Goal: Task Accomplishment & Management: Manage account settings

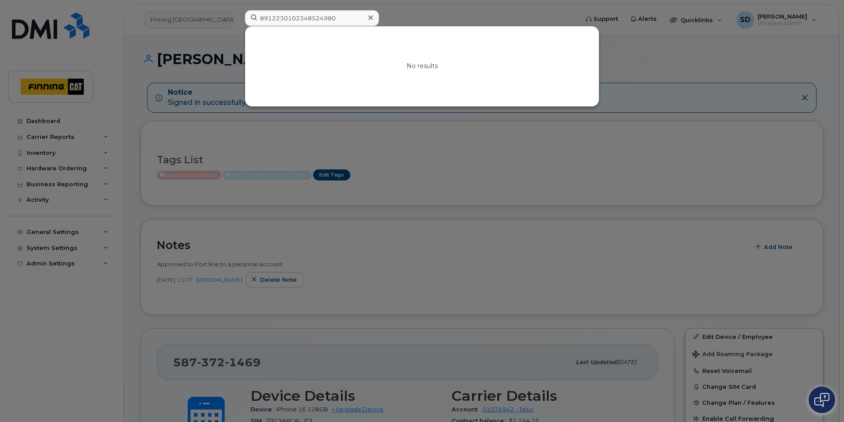
click at [141, 76] on div at bounding box center [422, 211] width 844 height 422
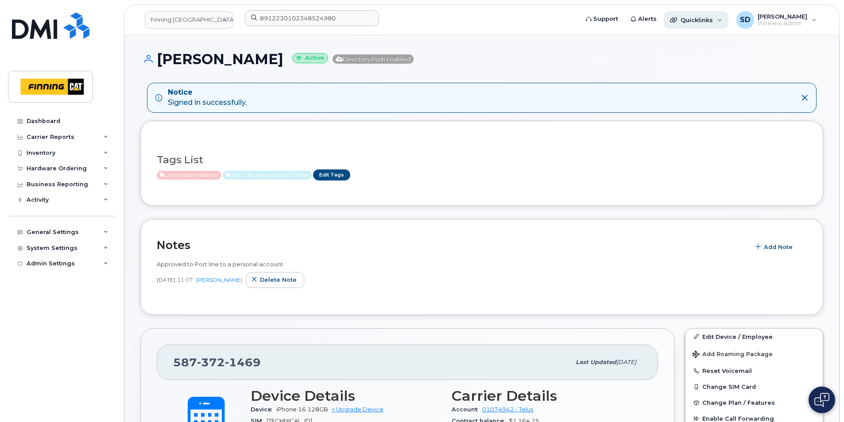
click at [724, 20] on div "Quicklinks" at bounding box center [696, 20] width 65 height 18
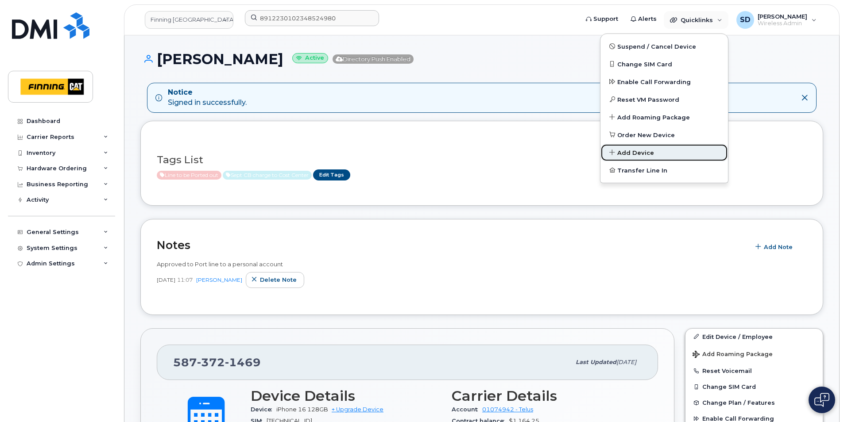
click at [645, 151] on span "Add Device" at bounding box center [635, 153] width 37 height 9
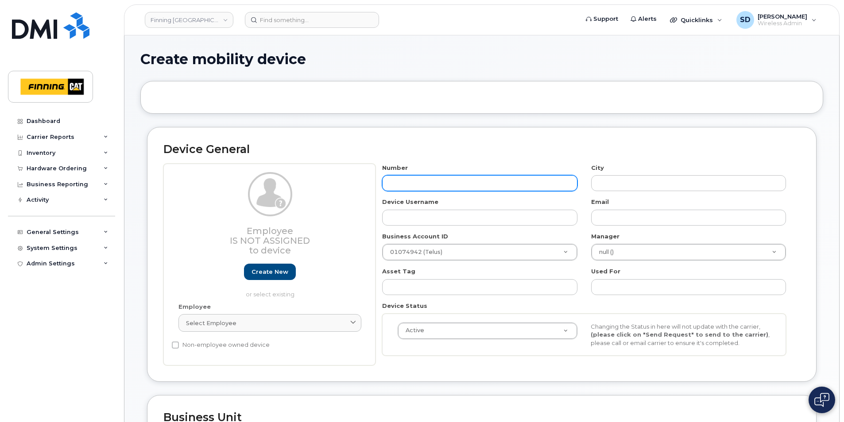
click at [393, 178] on input "text" at bounding box center [479, 183] width 195 height 16
paste input "(587) 372-5861"
type input "(587) 372-5861"
type input "?"
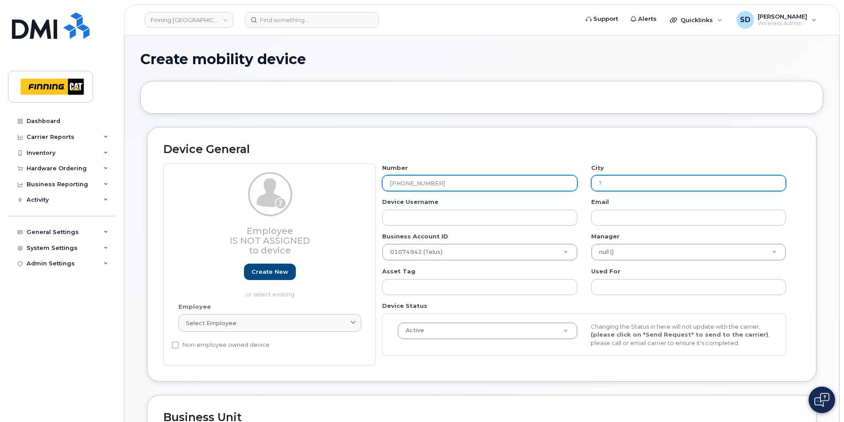
type input "(587) 372-5861"
drag, startPoint x: 639, startPoint y: 175, endPoint x: 634, endPoint y: 180, distance: 6.3
click at [639, 177] on input "?" at bounding box center [688, 183] width 195 height 16
click at [527, 192] on div "Number (587) 372-5861 City ? Device Username Email Business Account ID 01074942…" at bounding box center [583, 263] width 417 height 199
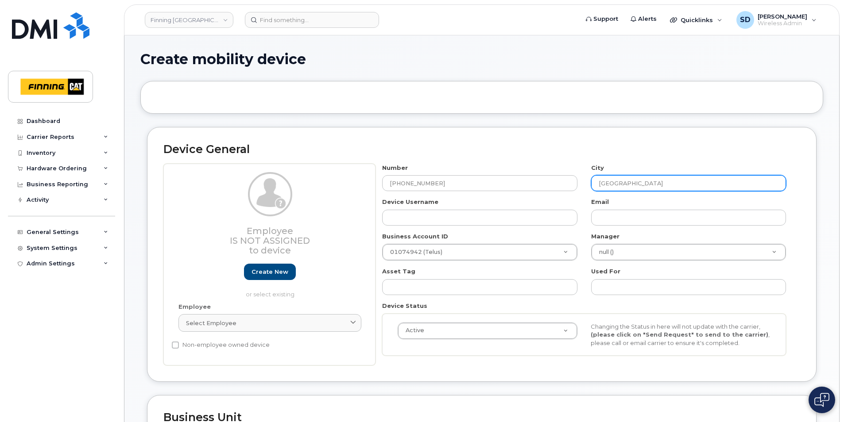
type input "[GEOGRAPHIC_DATA]"
click at [536, 145] on h2 "Device General" at bounding box center [481, 149] width 637 height 12
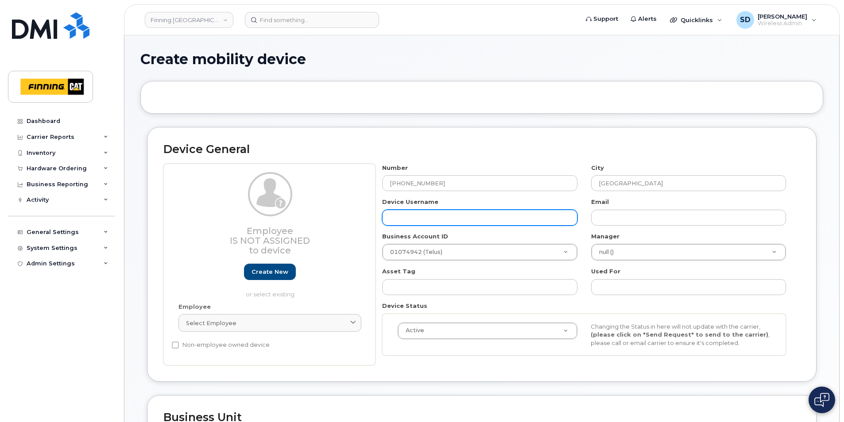
click at [410, 219] on input "text" at bounding box center [479, 218] width 195 height 16
paste input "Asgede Zereahanns"
type input "Asgede Zereahanns"
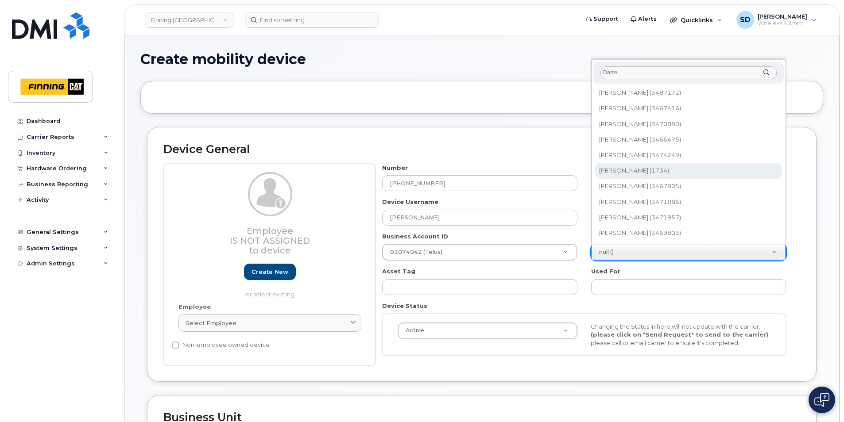
type input "Darre"
type input "756602"
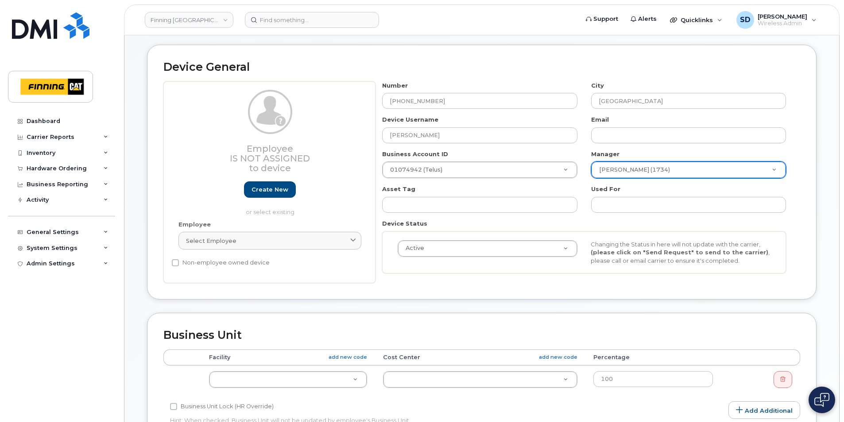
scroll to position [133, 0]
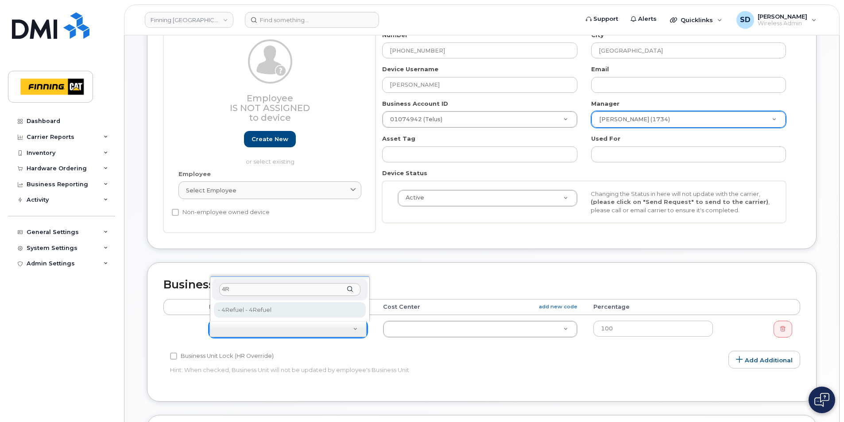
type input "4R"
type input "2158003"
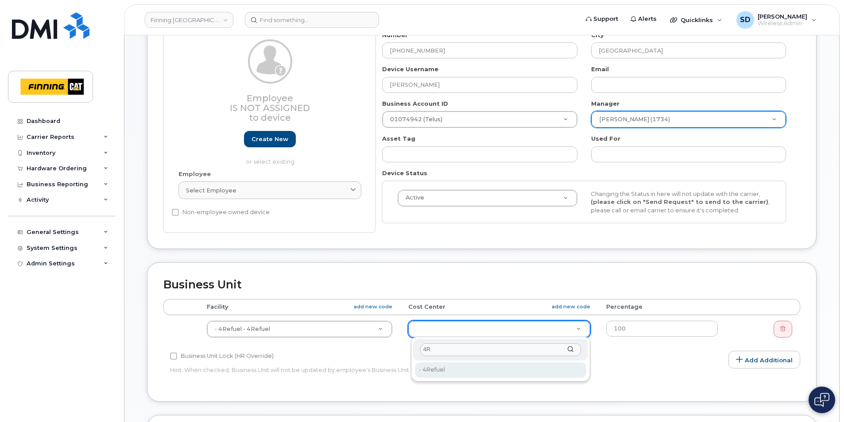
type input "4R"
type input "2158004"
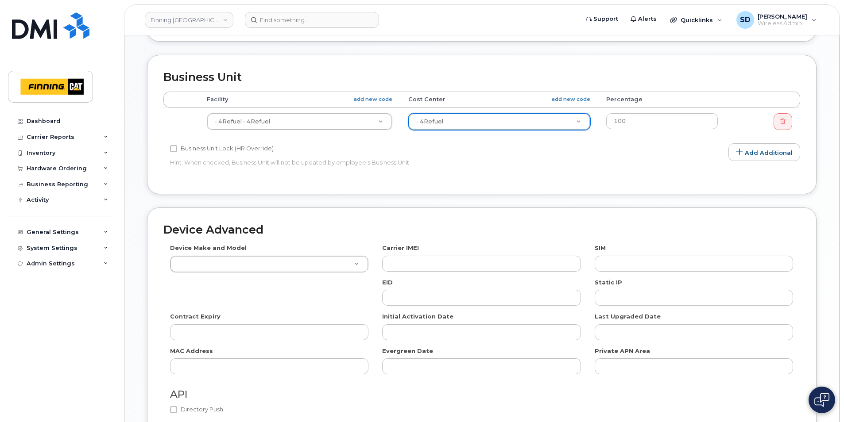
scroll to position [354, 0]
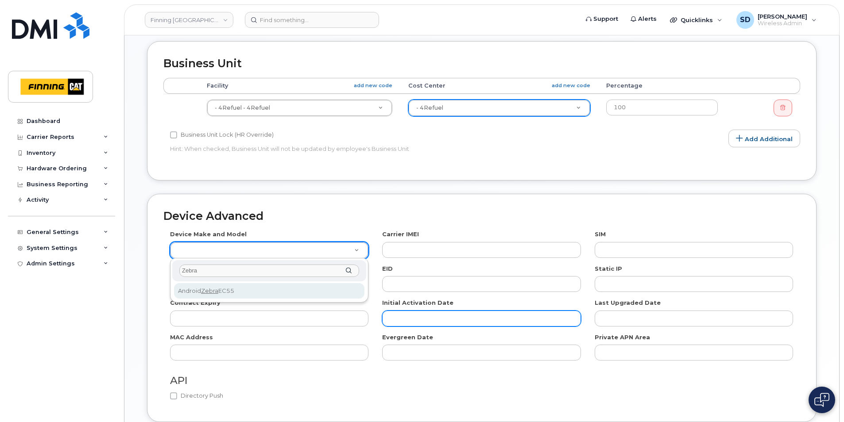
type input "Zebra"
select select "2691"
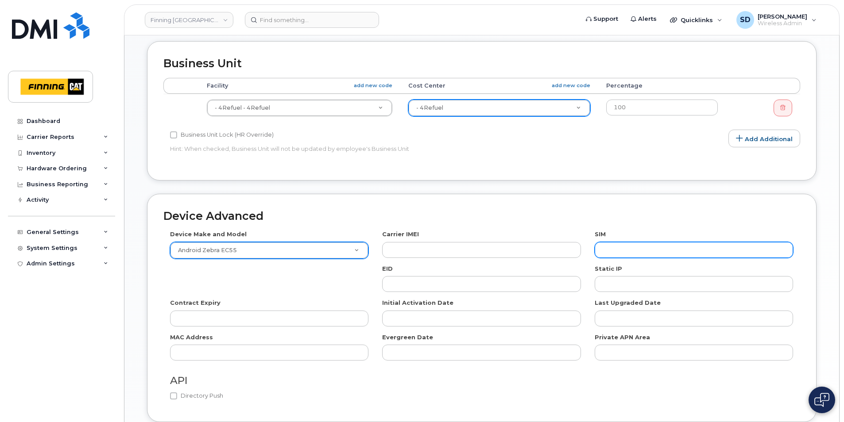
click at [631, 254] on input "text" at bounding box center [693, 250] width 198 height 16
click at [615, 251] on input "text" at bounding box center [693, 250] width 198 height 16
paste input "8912230102348523980"
type input "8912230102348523980"
click at [452, 204] on div "Device Advanced Device Make and Model Android Zebra EC55 HUB Netgear Orbi Airca…" at bounding box center [481, 308] width 669 height 228
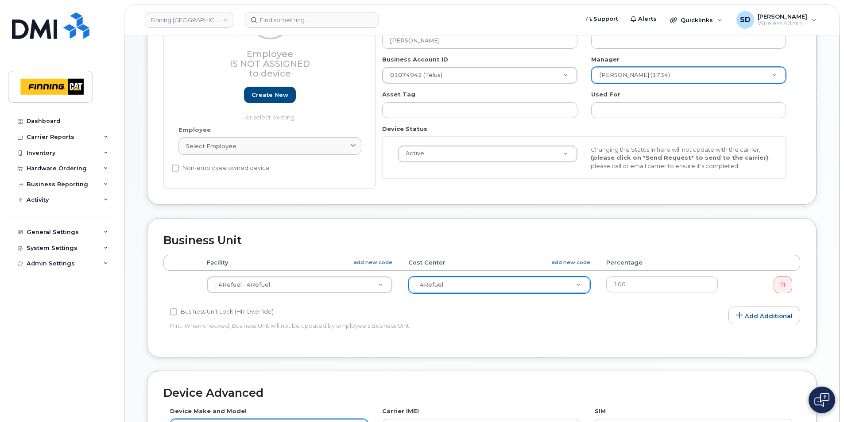
scroll to position [428, 0]
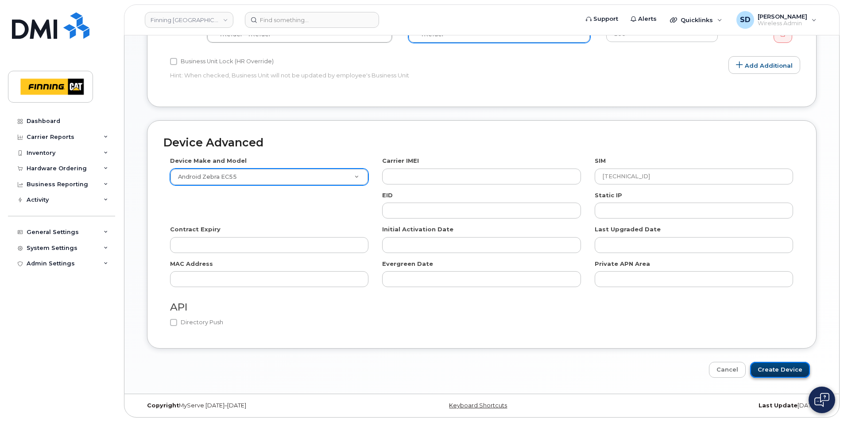
click at [772, 368] on input "Create Device" at bounding box center [780, 370] width 60 height 16
type input "Saving..."
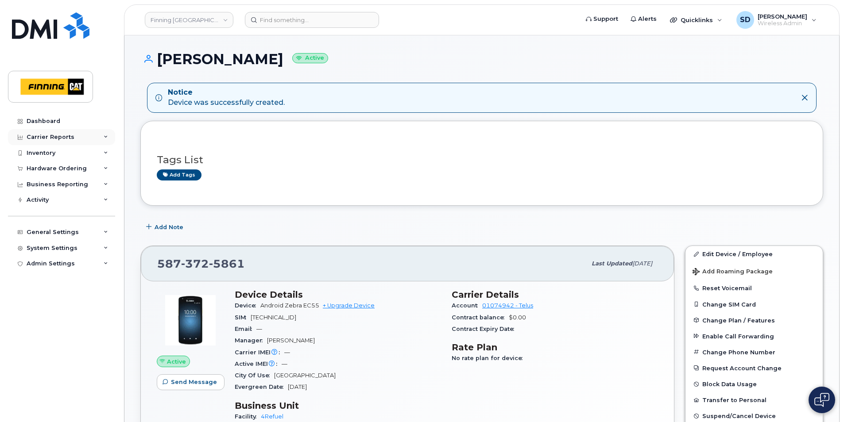
click at [49, 136] on div "Carrier Reports" at bounding box center [51, 137] width 48 height 7
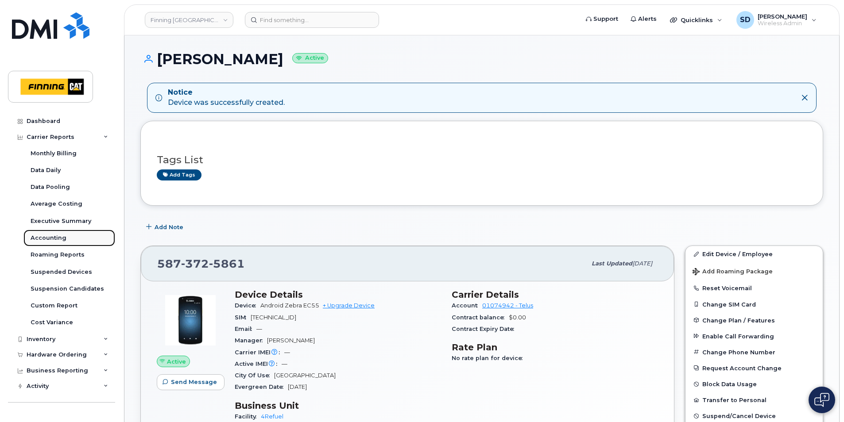
click at [36, 237] on div "Accounting" at bounding box center [49, 238] width 36 height 8
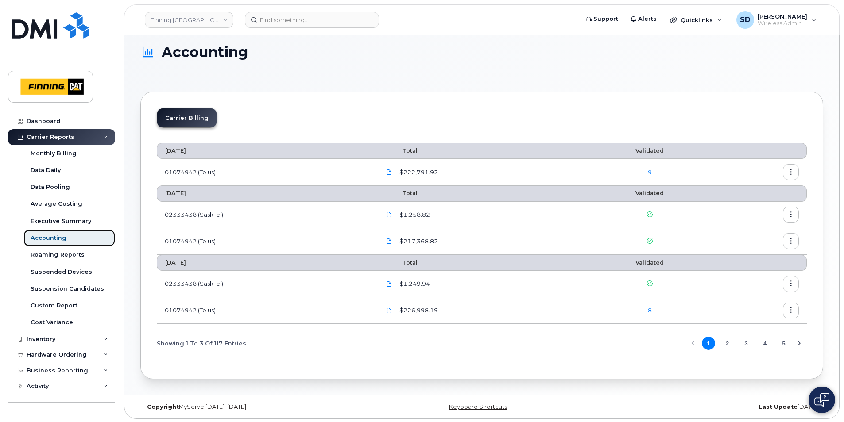
scroll to position [8, 0]
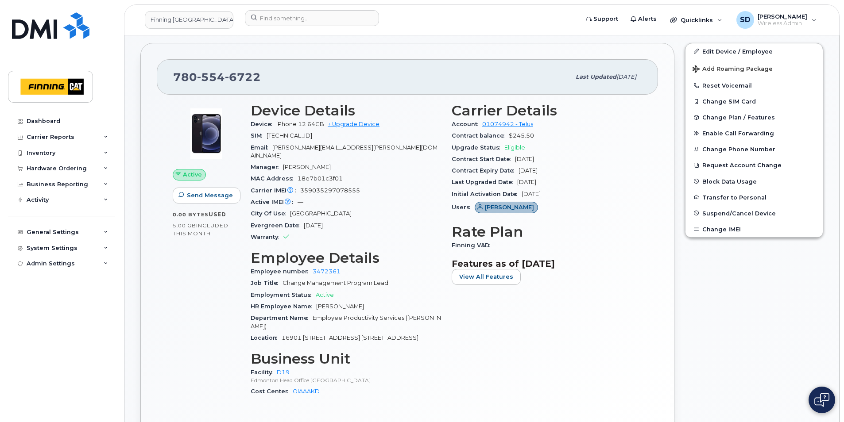
scroll to position [310, 0]
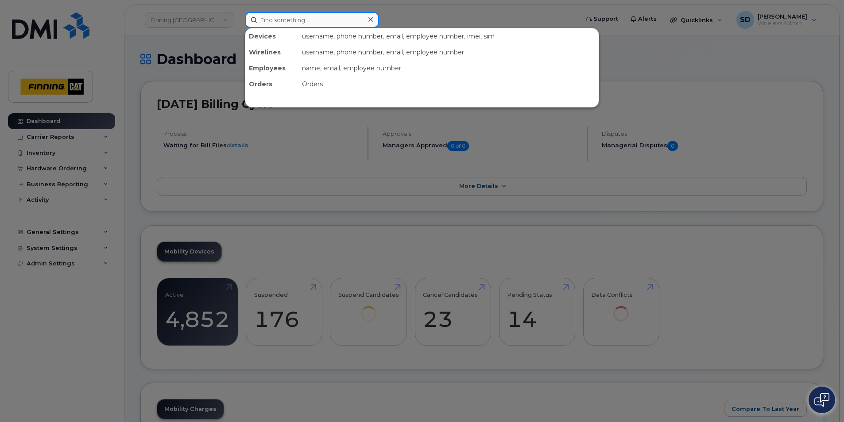
paste input "867-444-9183"
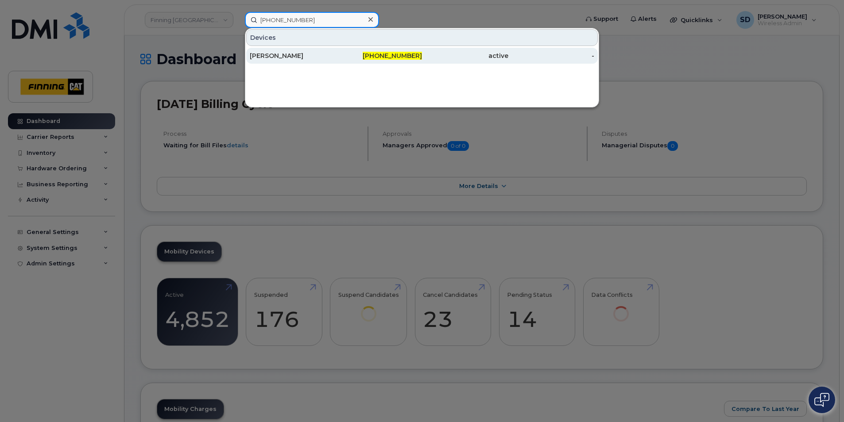
type input "867-444-9183"
click at [276, 56] on div "Dustin Hauber" at bounding box center [293, 55] width 86 height 9
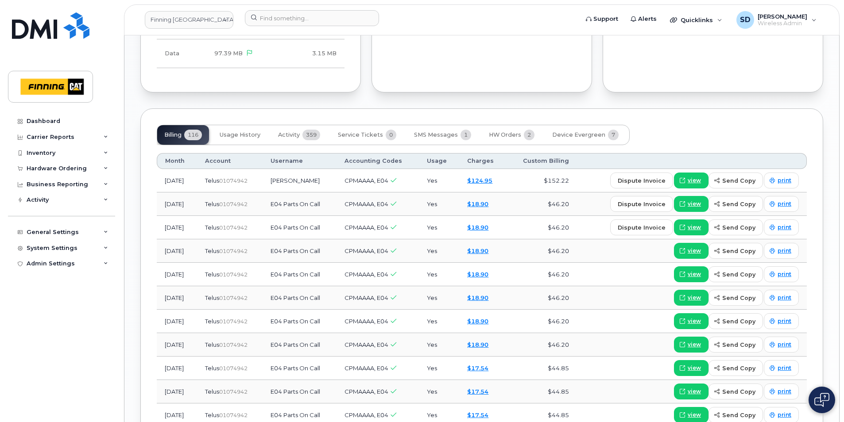
scroll to position [999, 0]
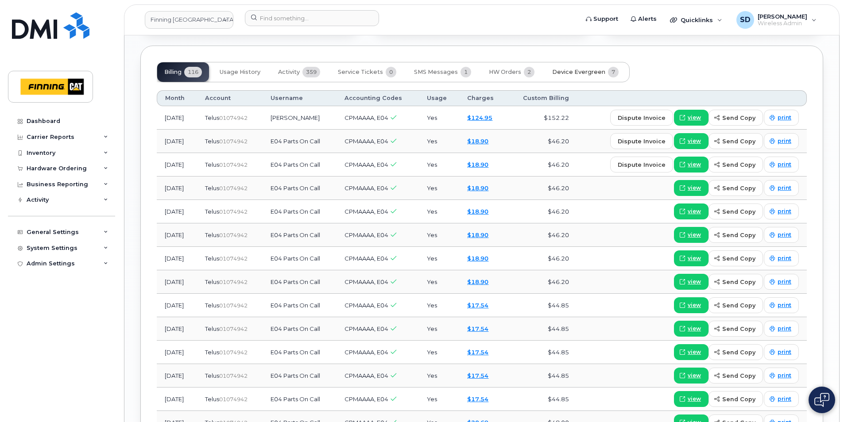
click at [567, 69] on span "Device Evergreen" at bounding box center [578, 72] width 53 height 7
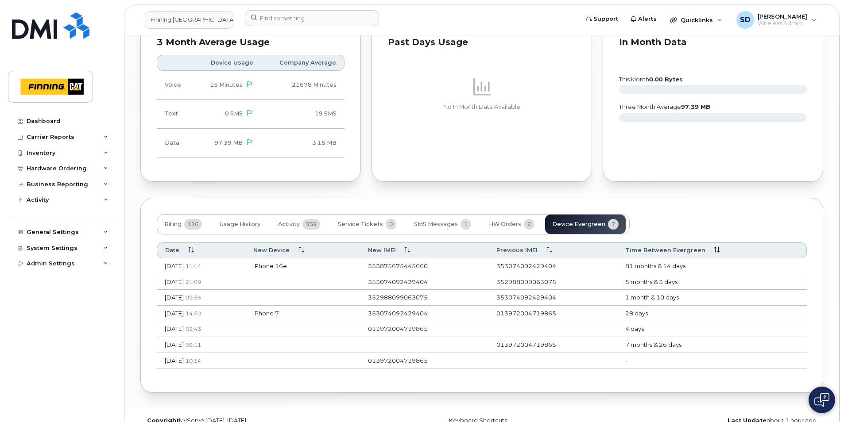
scroll to position [854, 0]
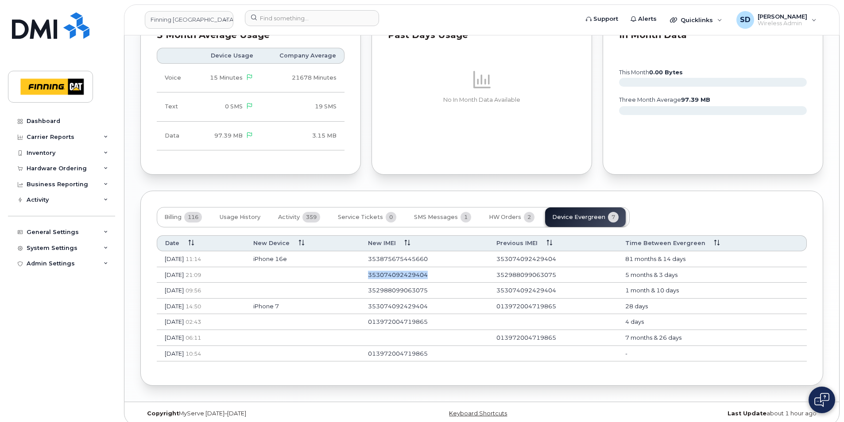
drag, startPoint x: 452, startPoint y: 265, endPoint x: 392, endPoint y: 266, distance: 59.8
click at [392, 267] on td "353074092429404" at bounding box center [424, 275] width 129 height 16
drag, startPoint x: 392, startPoint y: 266, endPoint x: 399, endPoint y: 264, distance: 7.8
copy td "353074092429404"
drag, startPoint x: 579, startPoint y: 265, endPoint x: 516, endPoint y: 265, distance: 63.7
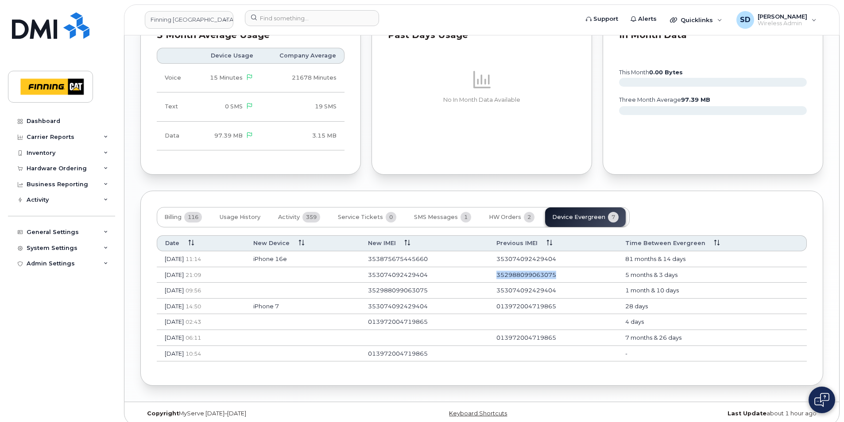
click at [516, 267] on td "352988099063075" at bounding box center [552, 275] width 129 height 16
drag, startPoint x: 516, startPoint y: 265, endPoint x: 521, endPoint y: 264, distance: 4.9
copy td "352988099063075"
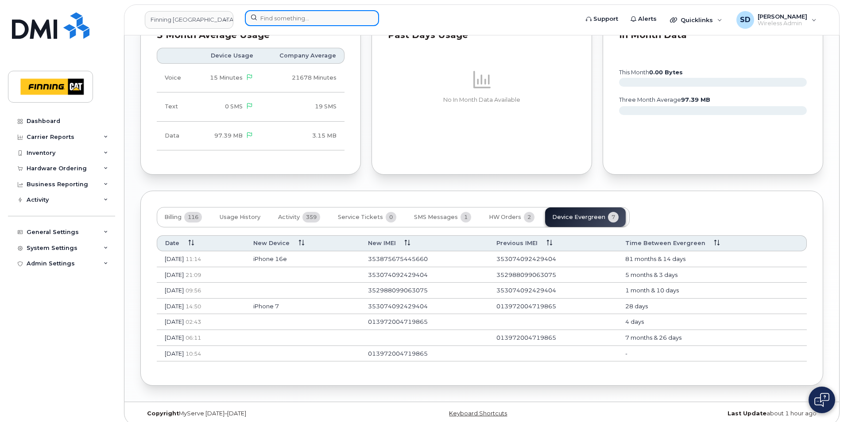
click at [277, 18] on input at bounding box center [312, 18] width 134 height 16
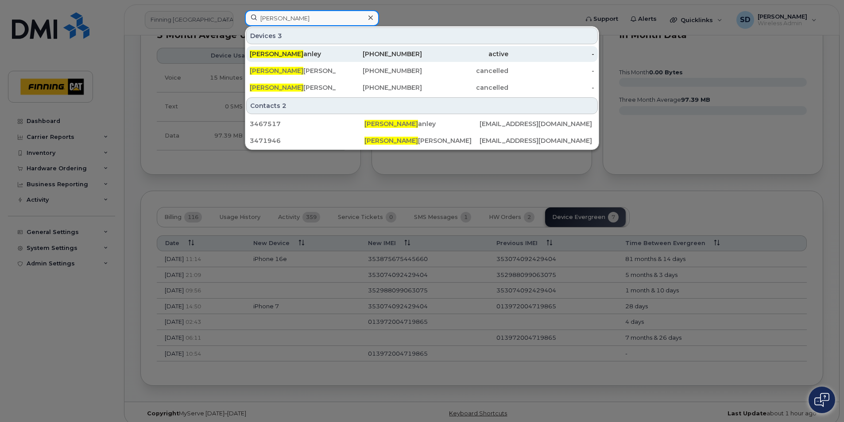
type input "Ernie St"
click at [278, 55] on div "Ernie St anley" at bounding box center [293, 54] width 86 height 9
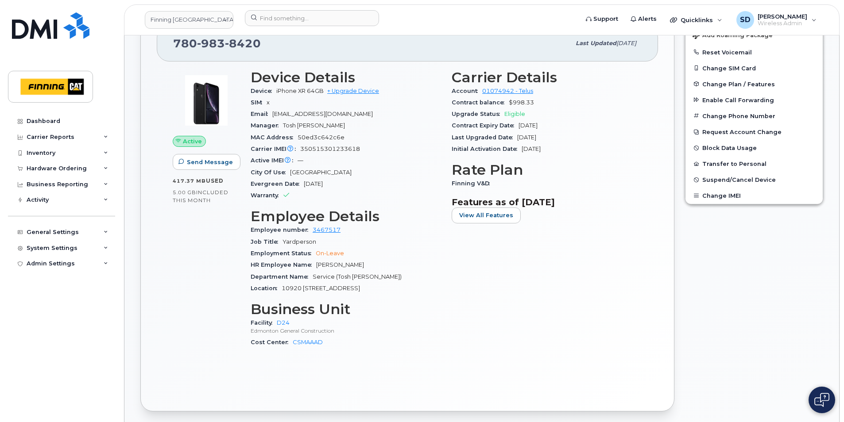
scroll to position [221, 0]
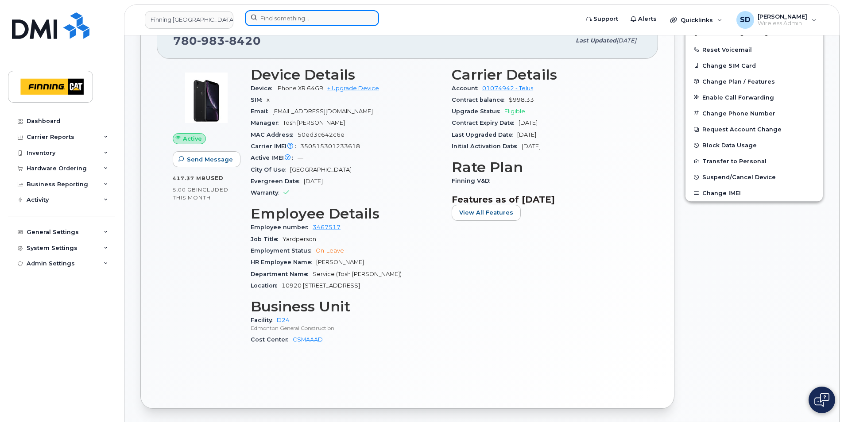
click at [276, 19] on input at bounding box center [312, 18] width 134 height 16
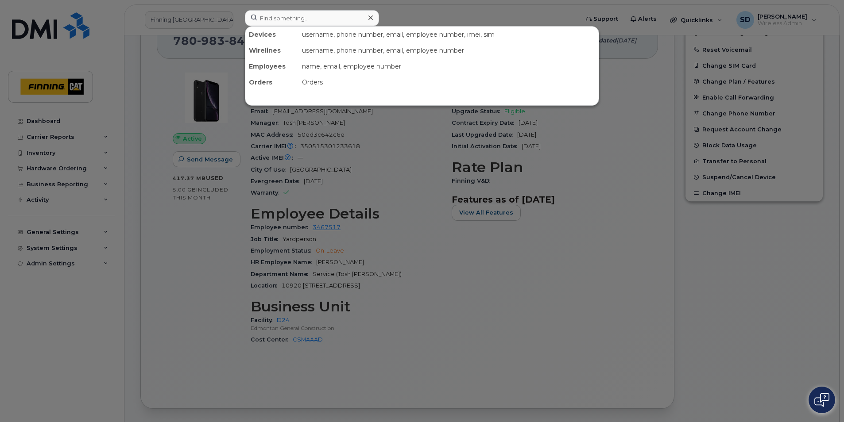
click at [115, 23] on div at bounding box center [422, 211] width 844 height 422
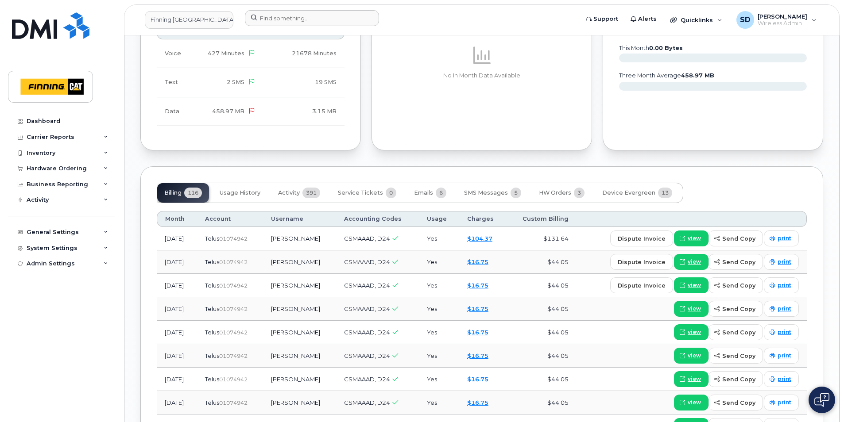
scroll to position [841, 0]
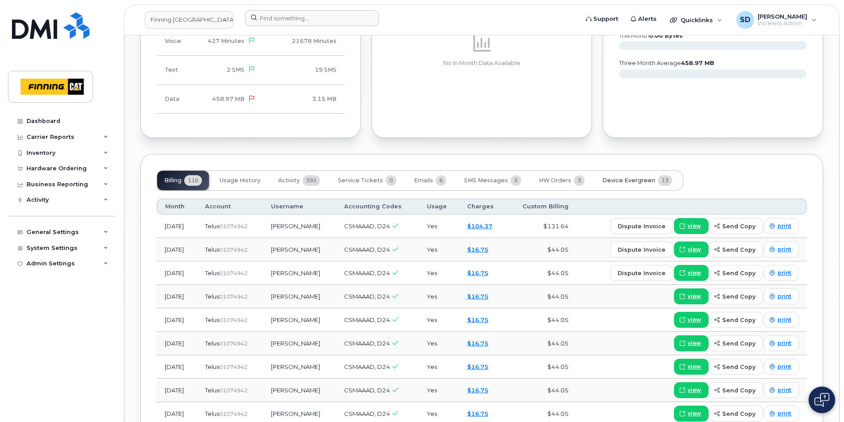
click at [605, 180] on span "Device Evergreen" at bounding box center [628, 180] width 53 height 7
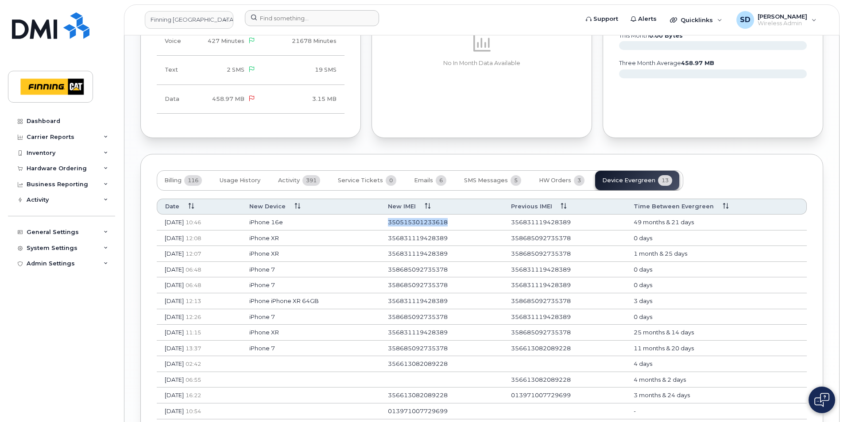
drag, startPoint x: 480, startPoint y: 221, endPoint x: 414, endPoint y: 222, distance: 66.0
click at [414, 222] on td "350515301233618" at bounding box center [441, 223] width 123 height 16
copy td "350515301233618"
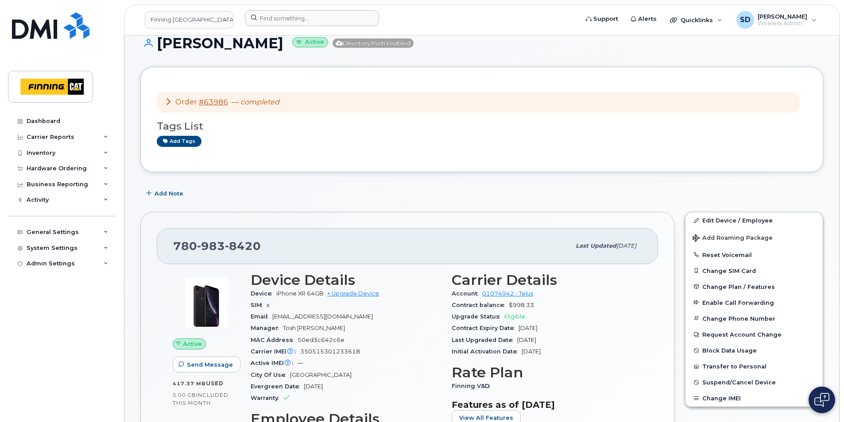
scroll to position [0, 0]
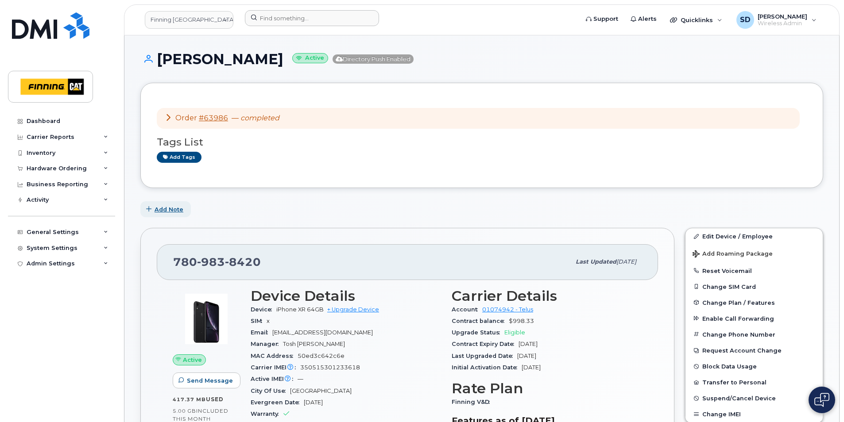
click at [172, 209] on span "Add Note" at bounding box center [168, 209] width 29 height 8
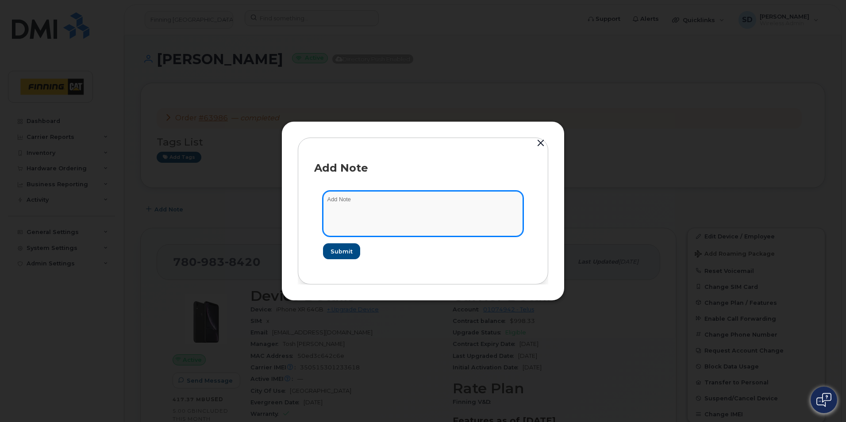
click at [339, 207] on textarea at bounding box center [423, 213] width 200 height 45
paste textarea "GF6NFDH257"
type textarea "GF6NFDH257 - in a shared profile - as it will be used for a Yard phone"
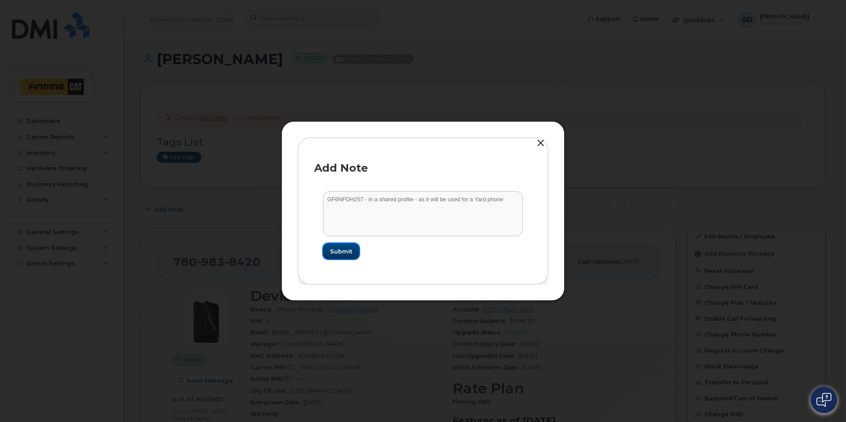
click at [331, 251] on span "Submit" at bounding box center [341, 251] width 22 height 8
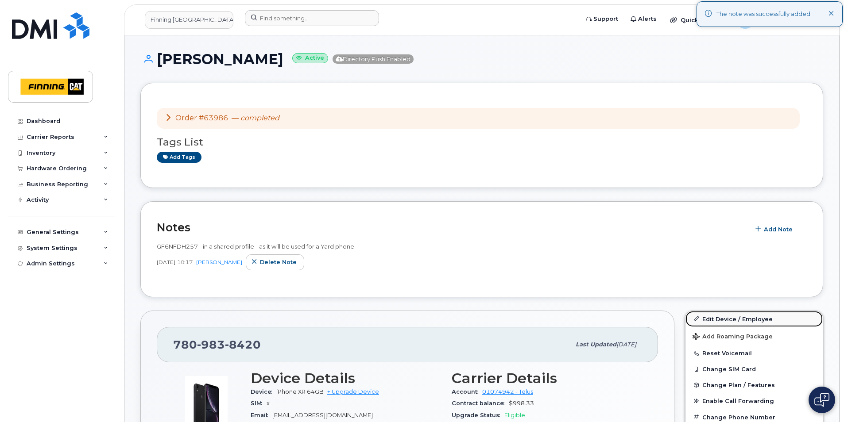
click at [722, 316] on link "Edit Device / Employee" at bounding box center [753, 319] width 137 height 16
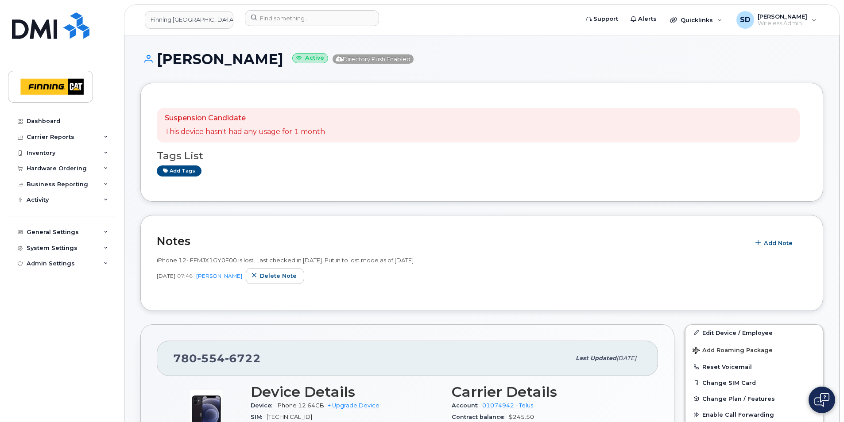
scroll to position [310, 0]
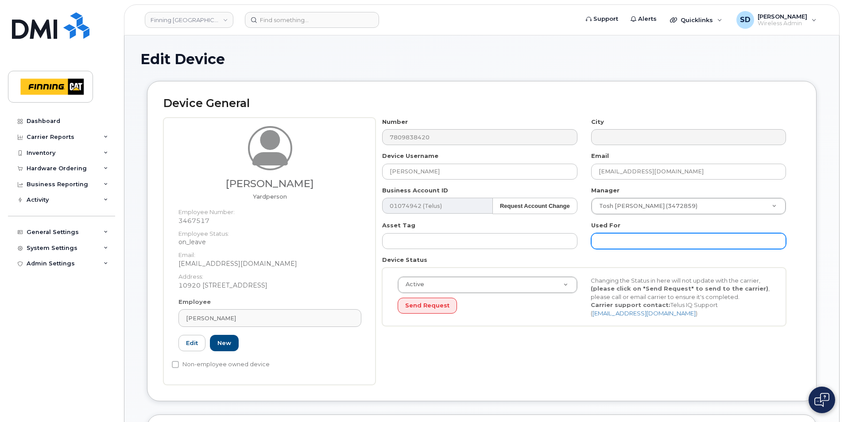
click at [607, 239] on input "text" at bounding box center [688, 241] width 195 height 16
type input "Yard Phone - Shared Profile"
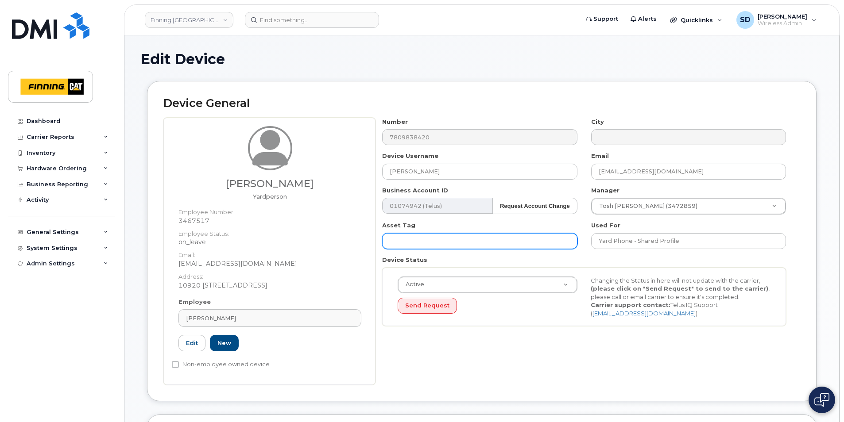
click at [461, 241] on input "text" at bounding box center [479, 241] width 195 height 16
paste input "GF6NFDH257"
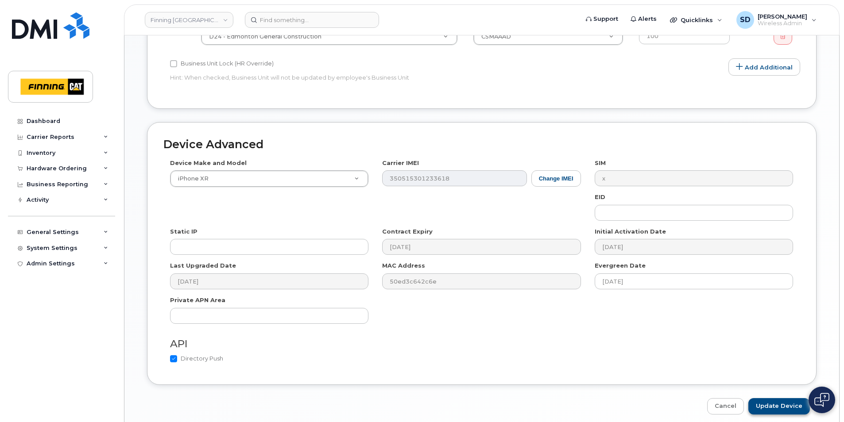
scroll to position [482, 0]
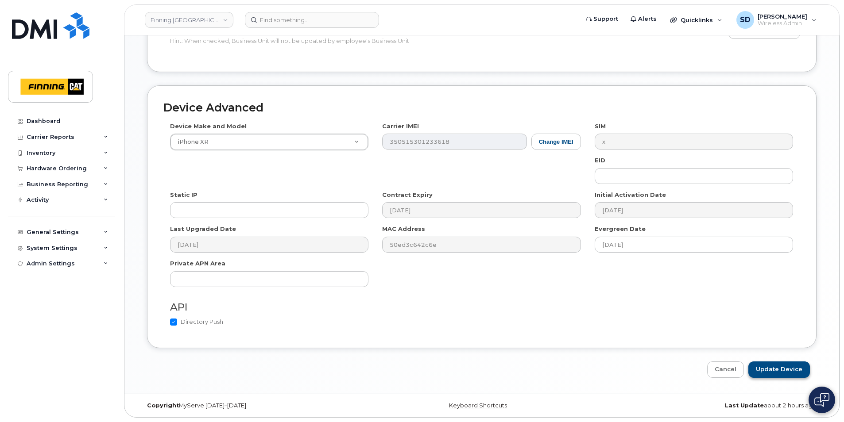
type input "GF6NFDH257"
click at [767, 368] on input "Update Device" at bounding box center [779, 370] width 62 height 16
type input "Saving..."
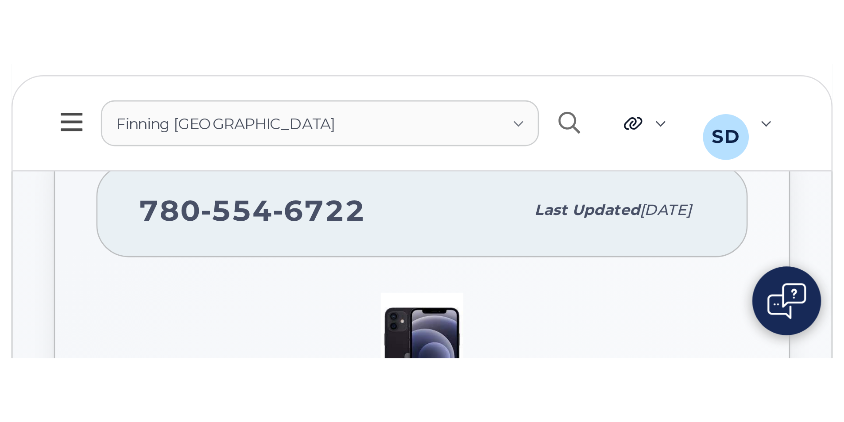
scroll to position [325, 0]
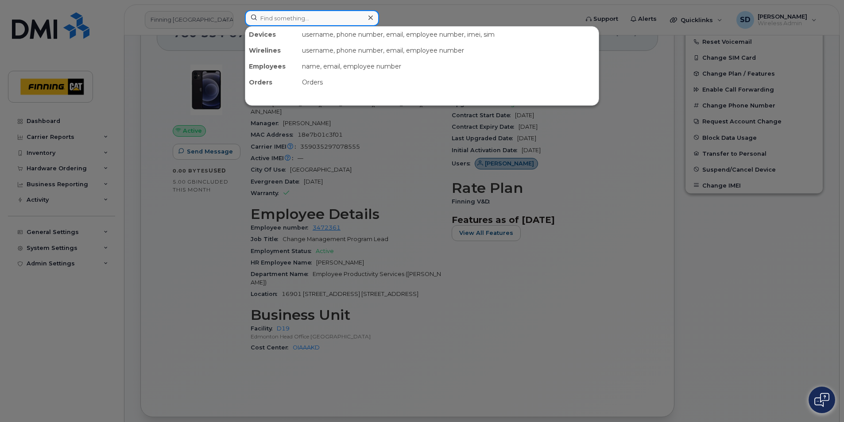
click at [285, 16] on input at bounding box center [312, 18] width 134 height 16
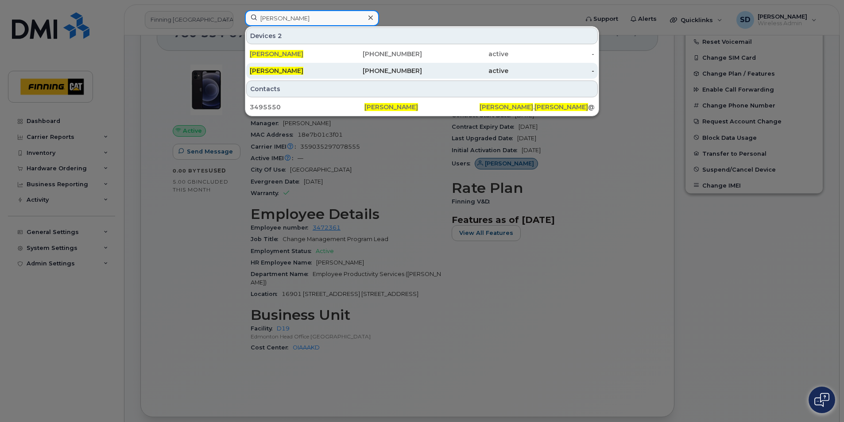
type input "[PERSON_NAME]"
click at [282, 69] on span "[PERSON_NAME]" at bounding box center [277, 71] width 54 height 8
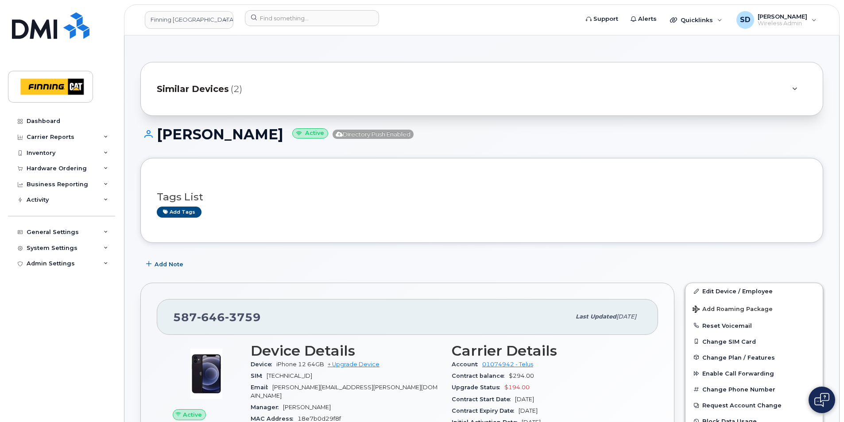
click at [198, 86] on span "Similar Devices" at bounding box center [193, 89] width 72 height 13
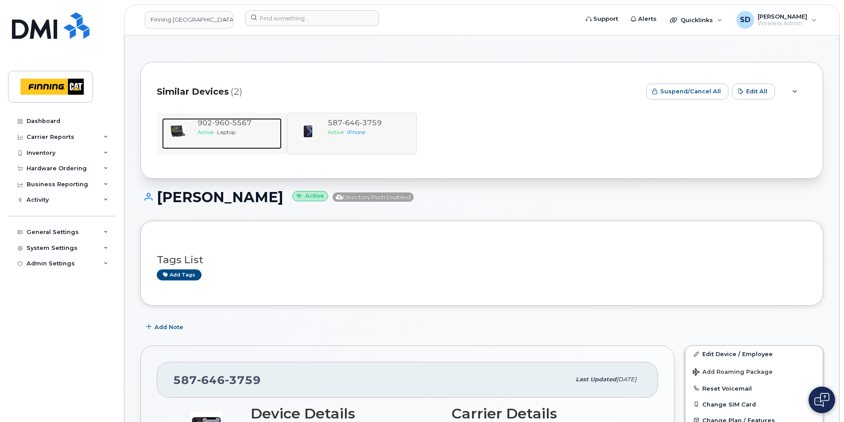
click at [190, 131] on div at bounding box center [178, 131] width 32 height 27
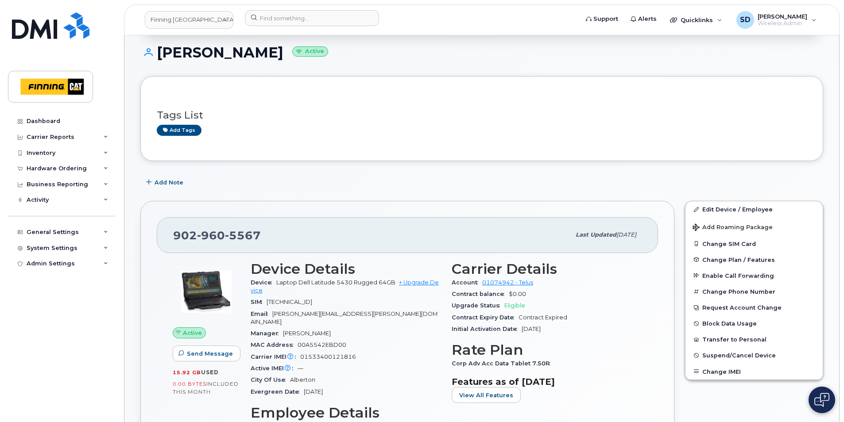
scroll to position [89, 0]
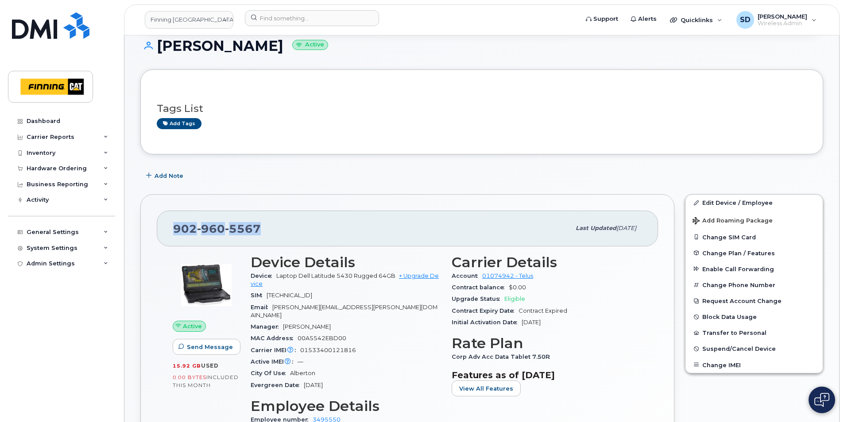
drag, startPoint x: 272, startPoint y: 231, endPoint x: 171, endPoint y: 227, distance: 101.4
click at [171, 227] on div "[PHONE_NUMBER] Last updated [DATE]" at bounding box center [407, 228] width 501 height 35
drag, startPoint x: 171, startPoint y: 227, endPoint x: 178, endPoint y: 228, distance: 6.7
copy span "[PHONE_NUMBER]"
